Goal: Task Accomplishment & Management: Manage account settings

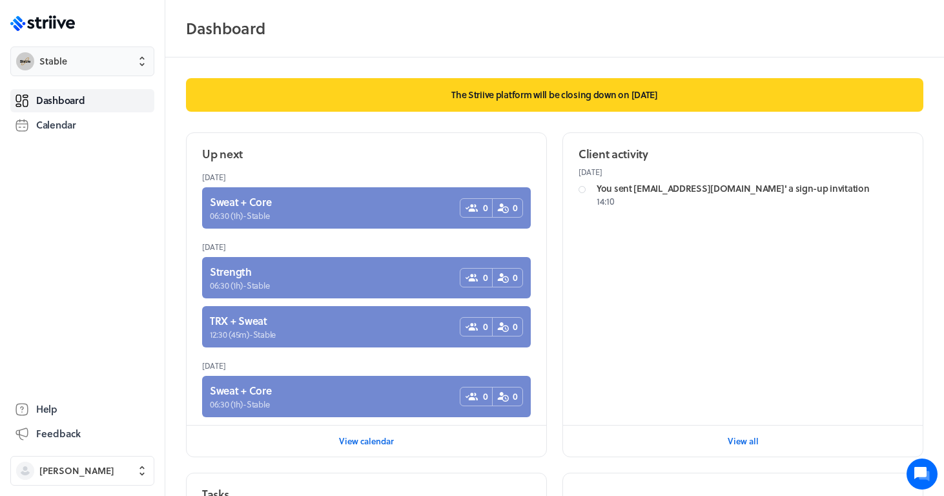
click at [92, 67] on span "Stable" at bounding box center [93, 61] width 109 height 13
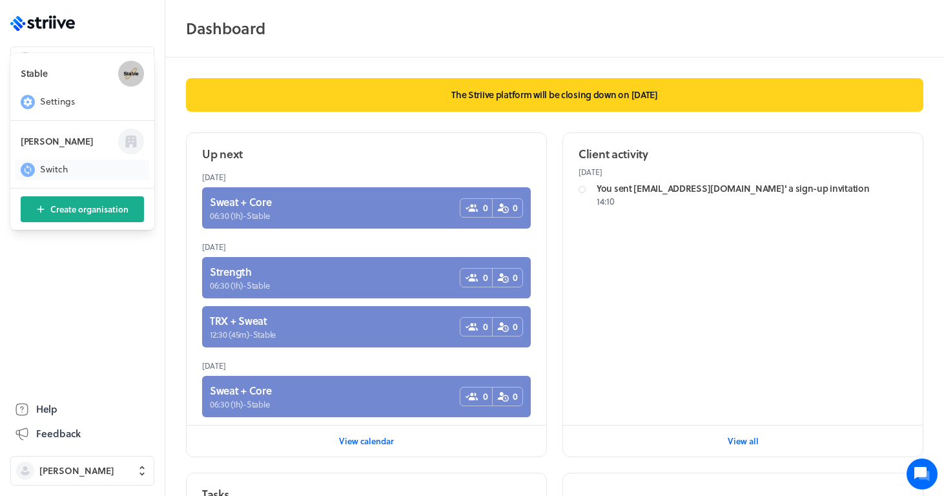
click at [57, 167] on span "Switch" at bounding box center [54, 169] width 28 height 13
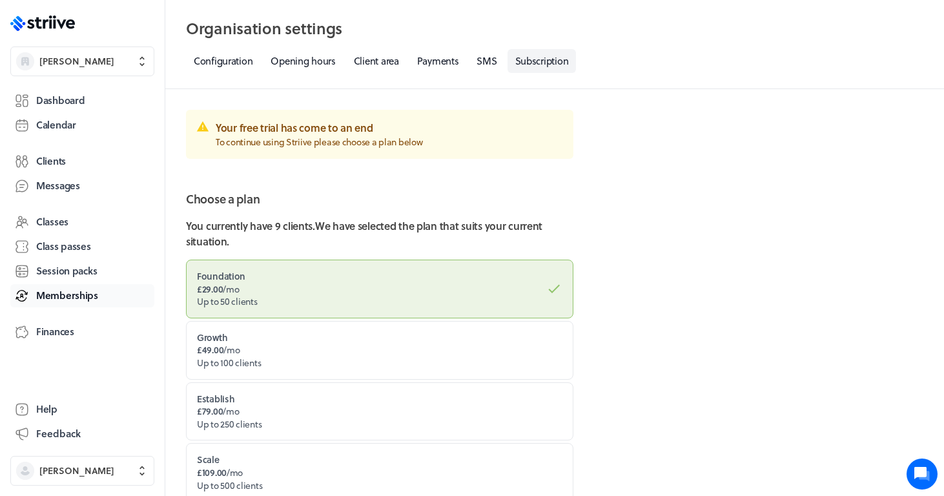
click at [48, 297] on span "Memberships" at bounding box center [67, 296] width 62 height 14
click at [62, 267] on span "Session packs" at bounding box center [66, 271] width 61 height 14
click at [92, 70] on button "Sarah Pearson" at bounding box center [82, 62] width 144 height 30
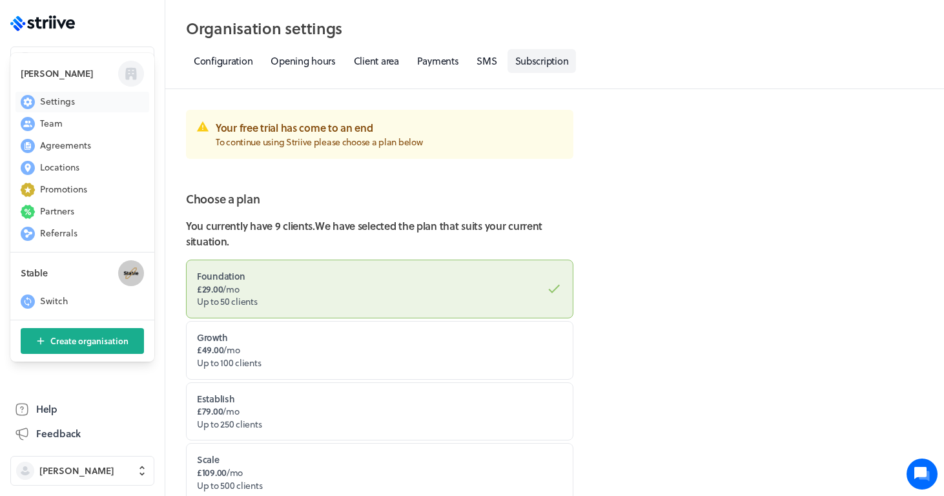
click at [59, 107] on span "Settings" at bounding box center [57, 101] width 35 height 13
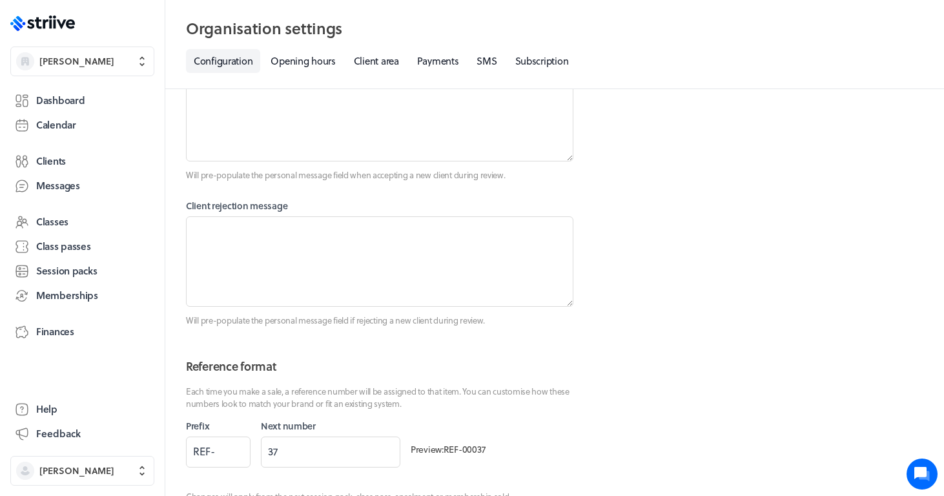
scroll to position [2344, 0]
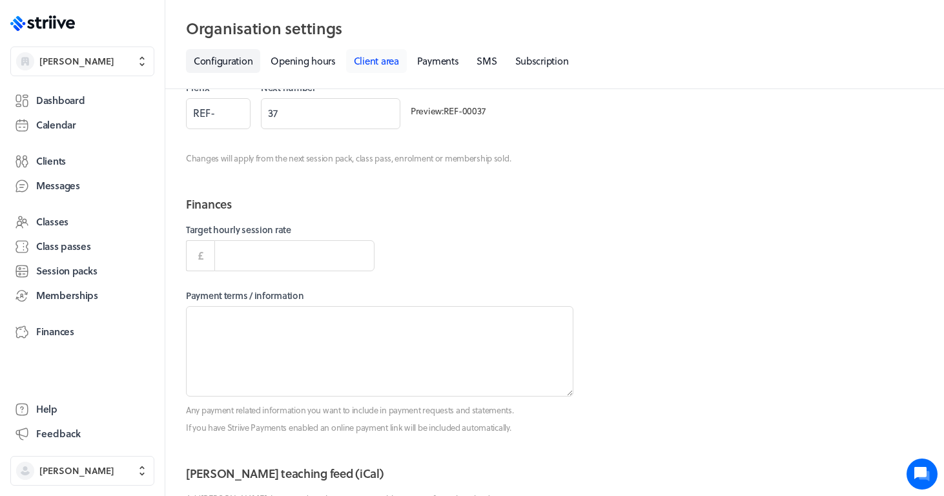
click at [384, 64] on link "Client area" at bounding box center [376, 61] width 61 height 24
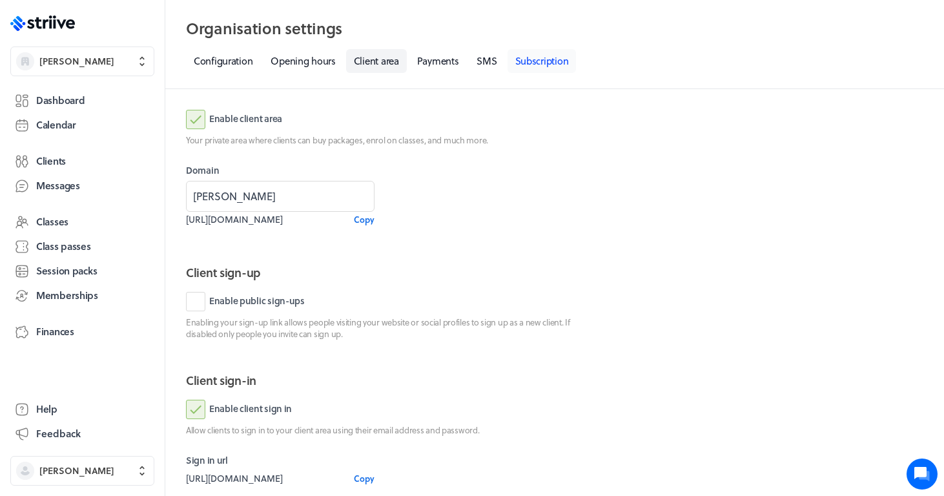
click at [541, 67] on link "Subscription" at bounding box center [542, 61] width 69 height 24
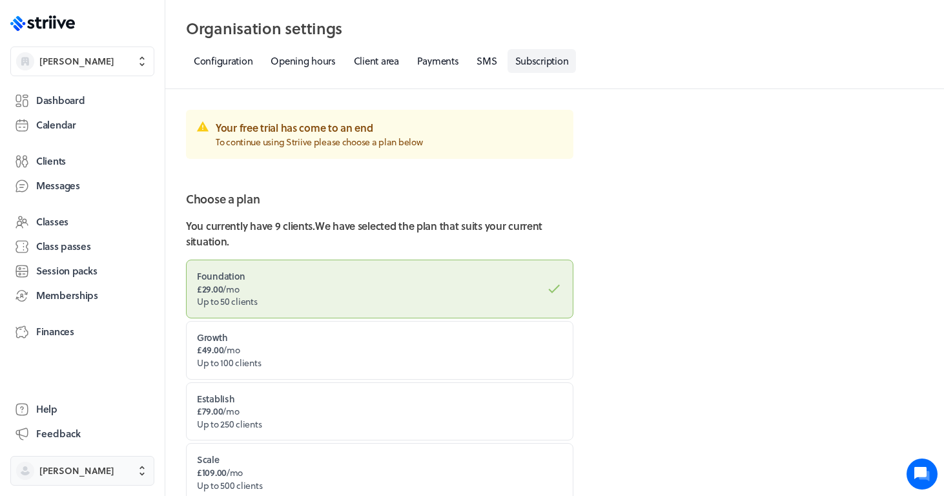
click at [76, 469] on span "Sarah Pearson" at bounding box center [76, 470] width 75 height 13
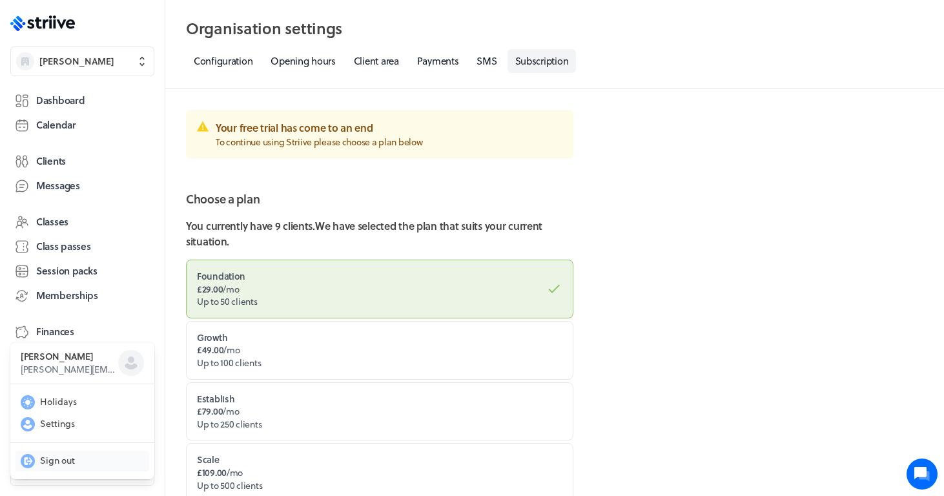
click at [58, 458] on span "Sign out" at bounding box center [57, 460] width 35 height 13
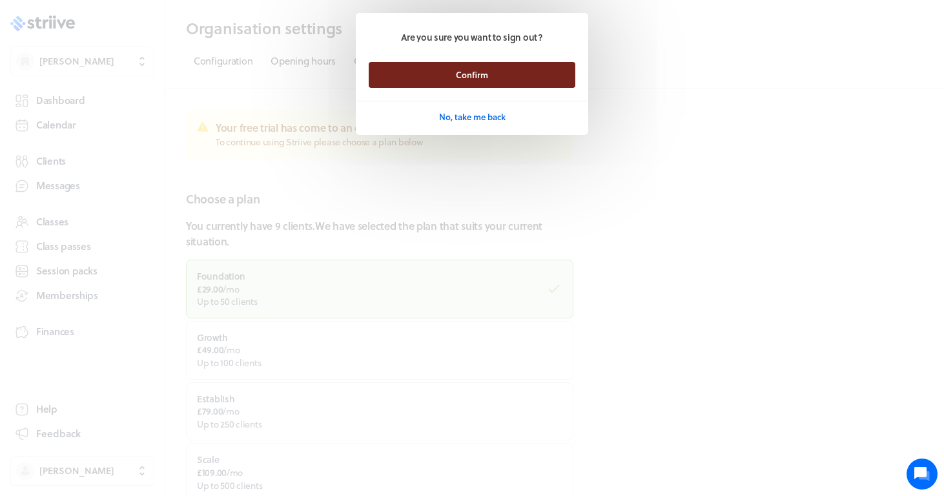
click at [495, 76] on button "Confirm" at bounding box center [472, 75] width 207 height 26
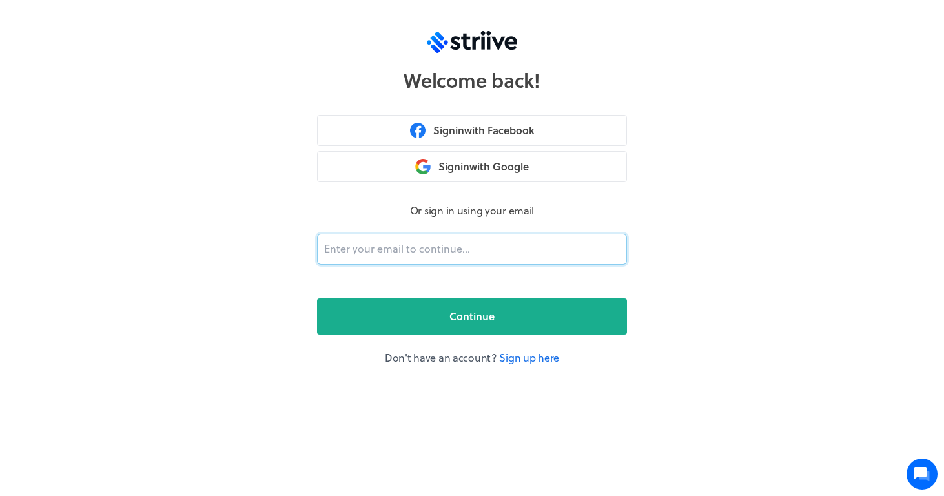
click at [390, 250] on input "email" at bounding box center [472, 249] width 310 height 31
type input "[PERSON_NAME][EMAIL_ADDRESS][DOMAIN_NAME]"
